Goal: Download file/media: Download file/media

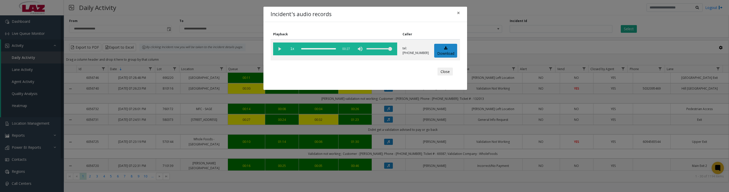
click at [440, 74] on button "Close" at bounding box center [445, 71] width 15 height 8
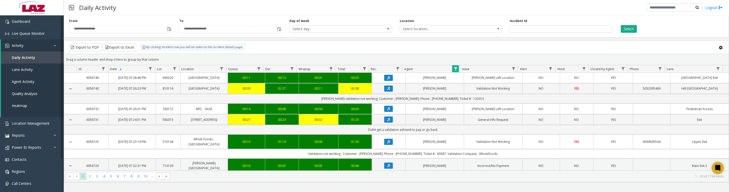
click at [455, 71] on span "Data table" at bounding box center [456, 69] width 4 height 4
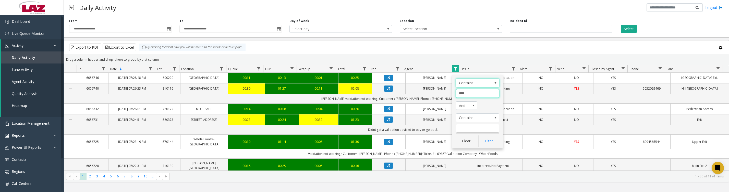
click at [477, 94] on input "****" at bounding box center [477, 93] width 43 height 9
type input "*******"
click button "Filter" at bounding box center [489, 140] width 21 height 11
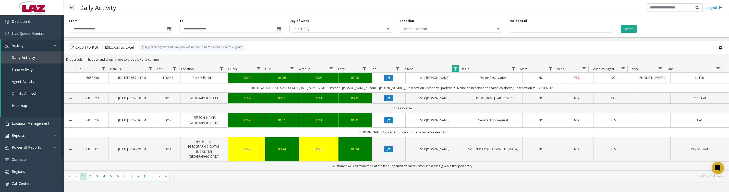
click at [387, 79] on icon "Data table" at bounding box center [388, 77] width 3 height 3
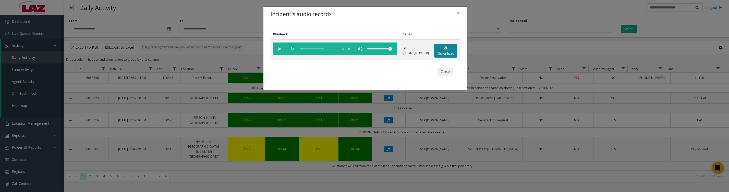
click at [446, 53] on link "Download" at bounding box center [445, 51] width 23 height 14
click at [279, 51] on vg-play-pause at bounding box center [279, 48] width 13 height 13
click at [448, 76] on button "Close" at bounding box center [445, 71] width 15 height 8
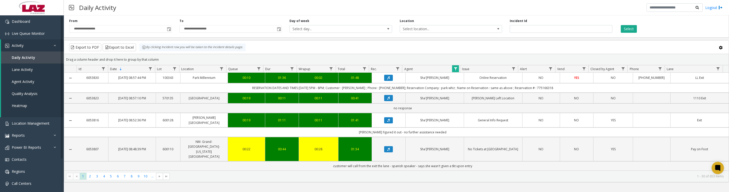
click at [384, 123] on button "Data table" at bounding box center [388, 120] width 9 height 6
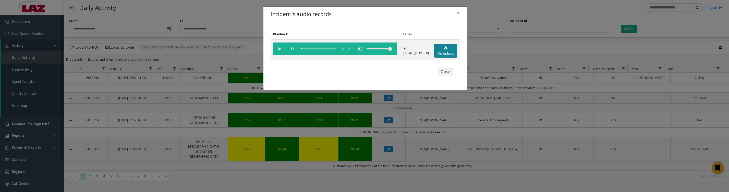
click at [444, 57] on link "Download" at bounding box center [445, 51] width 23 height 14
click at [277, 52] on vg-play-pause at bounding box center [279, 48] width 13 height 13
click at [281, 51] on vg-play-pause at bounding box center [279, 48] width 13 height 13
drag, startPoint x: 310, startPoint y: 49, endPoint x: 326, endPoint y: 53, distance: 17.0
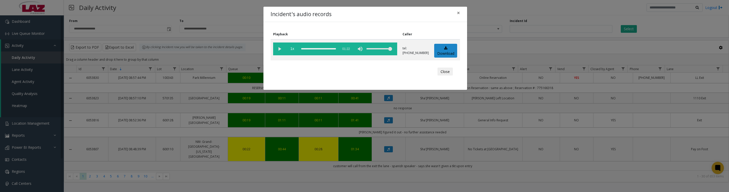
click at [339, 49] on vg-controls "1x 01:22" at bounding box center [335, 48] width 124 height 13
click at [277, 50] on vg-play-pause at bounding box center [279, 48] width 13 height 13
click at [450, 76] on button "Close" at bounding box center [445, 71] width 15 height 8
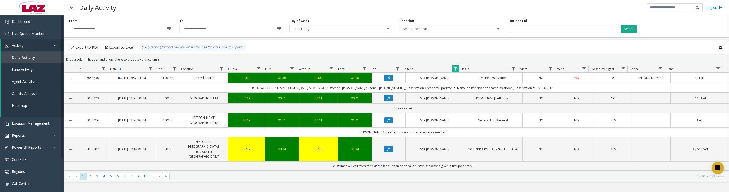
click at [457, 70] on span "Data table" at bounding box center [456, 69] width 4 height 4
click at [470, 140] on button "Clear" at bounding box center [466, 140] width 21 height 11
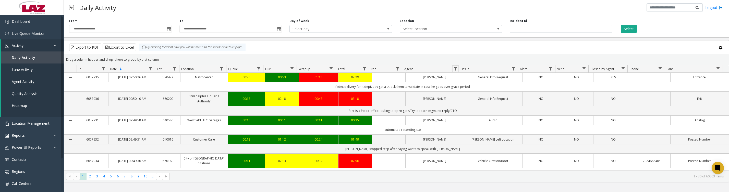
click at [455, 69] on span "Data table" at bounding box center [456, 69] width 4 height 4
click at [464, 90] on input "Agent Filter" at bounding box center [477, 93] width 43 height 9
type input "****"
click button "Filter" at bounding box center [489, 140] width 21 height 11
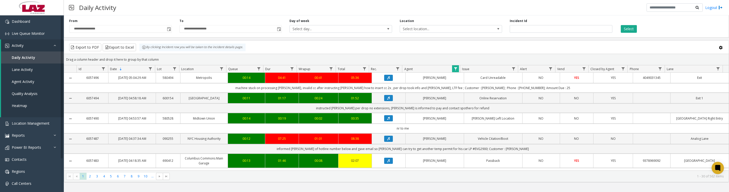
click at [387, 79] on icon "Data table" at bounding box center [388, 77] width 3 height 3
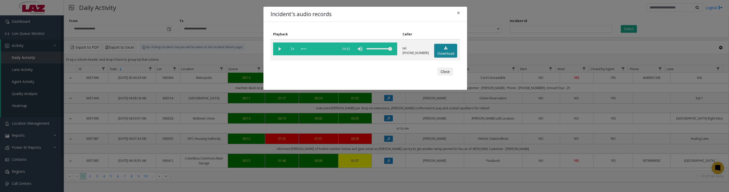
click at [439, 49] on link "Download" at bounding box center [445, 51] width 23 height 14
click at [440, 76] on button "Close" at bounding box center [445, 71] width 15 height 8
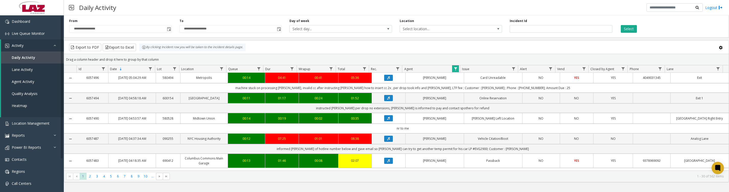
click at [385, 101] on button "Data table" at bounding box center [388, 98] width 9 height 6
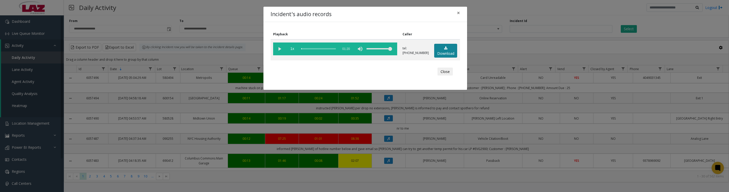
click at [441, 58] on link "Download" at bounding box center [445, 51] width 23 height 14
click at [448, 76] on button "Close" at bounding box center [445, 71] width 15 height 8
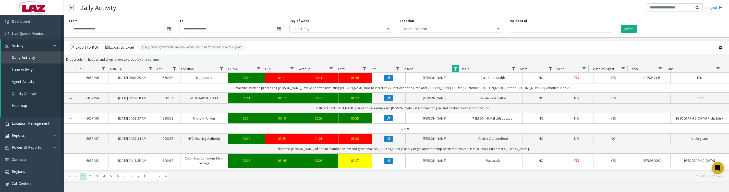
click at [456, 71] on span "Data table" at bounding box center [456, 69] width 4 height 4
click at [467, 139] on button "Clear" at bounding box center [466, 140] width 21 height 11
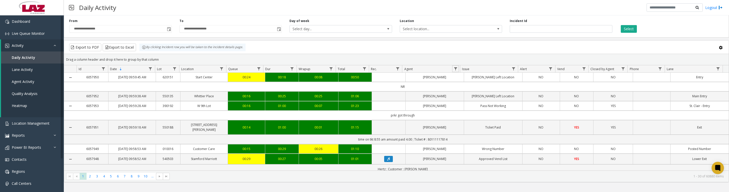
click at [452, 71] on link "Data table" at bounding box center [455, 68] width 7 height 7
click at [461, 90] on input "Agent Filter" at bounding box center [477, 93] width 43 height 9
type input "******"
click button "Filter" at bounding box center [489, 140] width 21 height 11
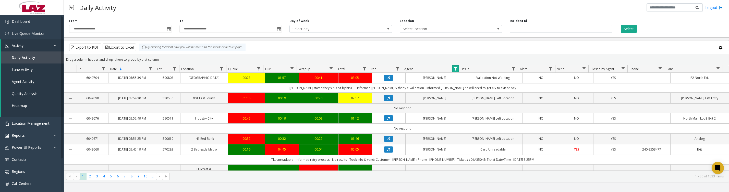
scroll to position [64, 0]
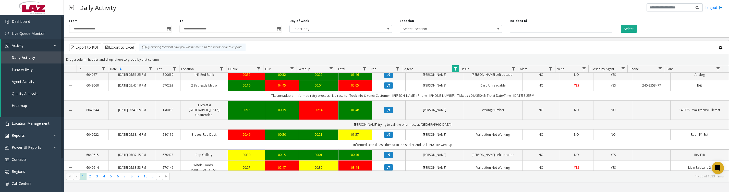
click at [387, 87] on icon "Data table" at bounding box center [388, 85] width 3 height 3
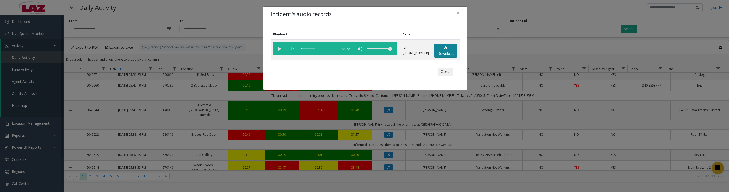
click at [436, 53] on link "Download" at bounding box center [445, 51] width 23 height 14
